Goal: Task Accomplishment & Management: Use online tool/utility

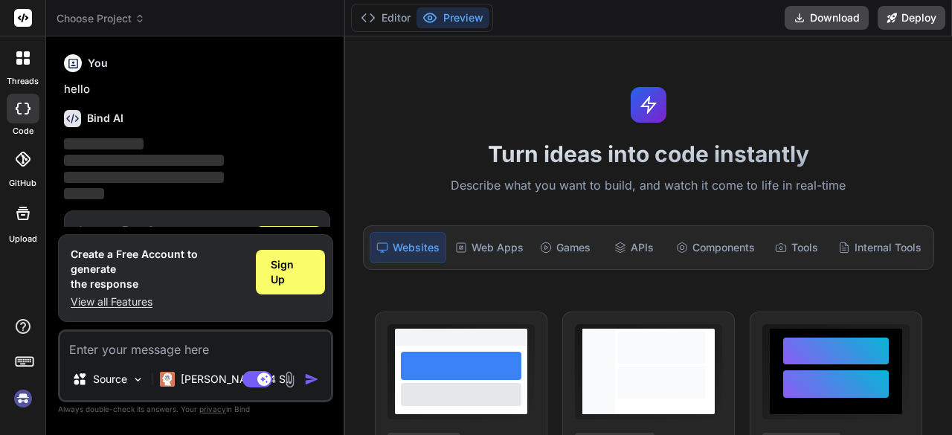
scroll to position [49, 0]
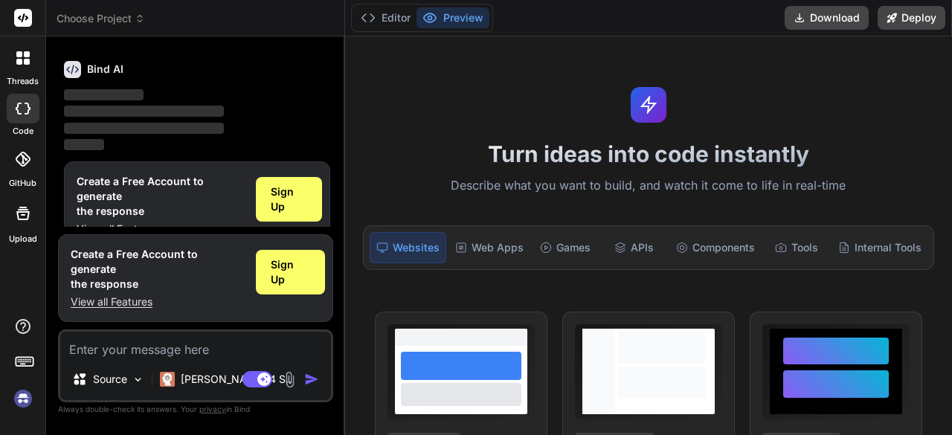
click at [22, 404] on img at bounding box center [22, 398] width 25 height 25
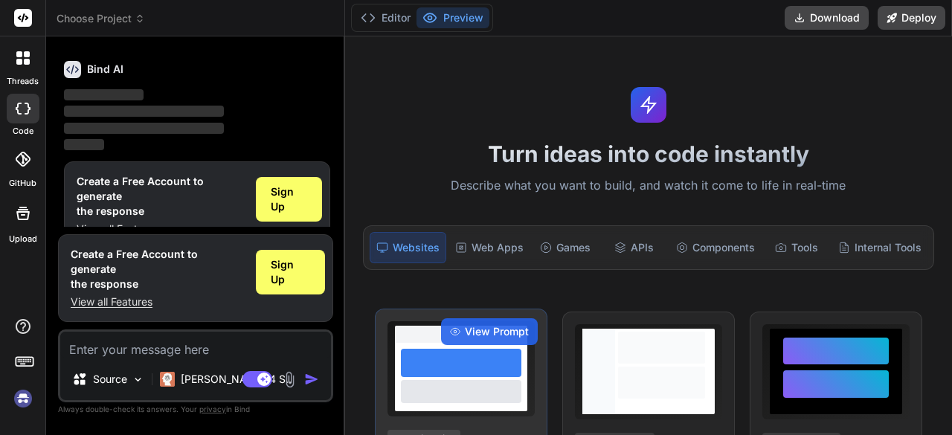
scroll to position [0, 0]
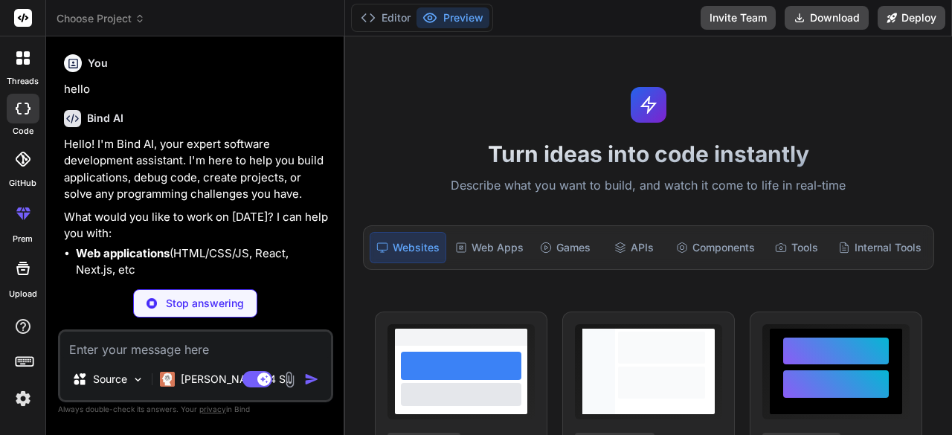
type textarea "x"
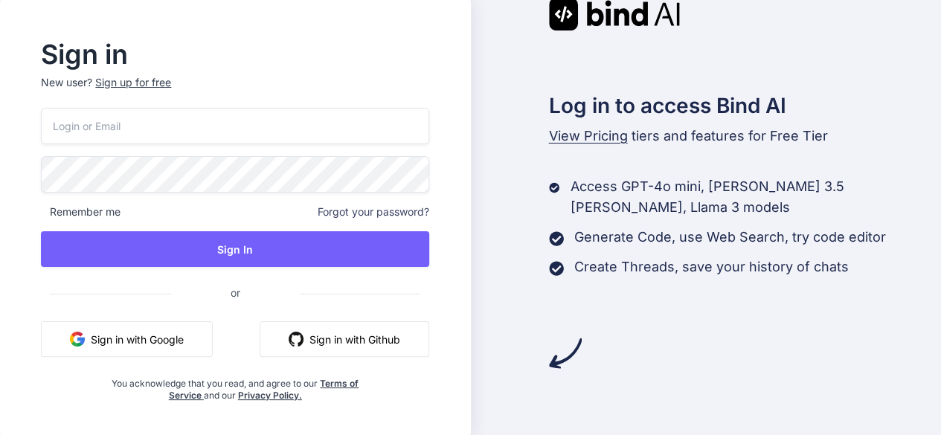
click at [134, 342] on button "Sign in with Google" at bounding box center [127, 339] width 172 height 36
